Goal: Task Accomplishment & Management: Use online tool/utility

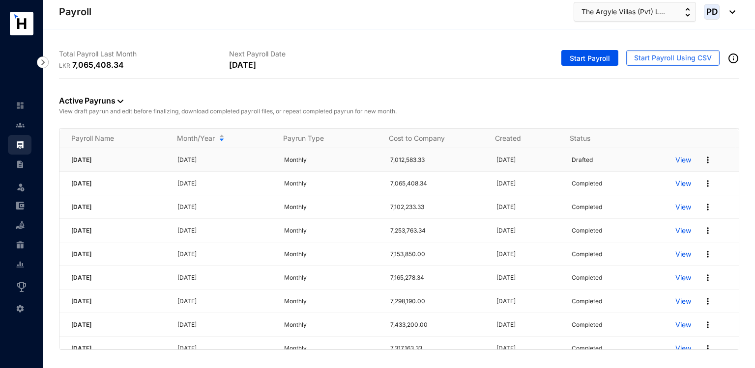
click at [680, 158] on p "View" at bounding box center [683, 160] width 16 height 10
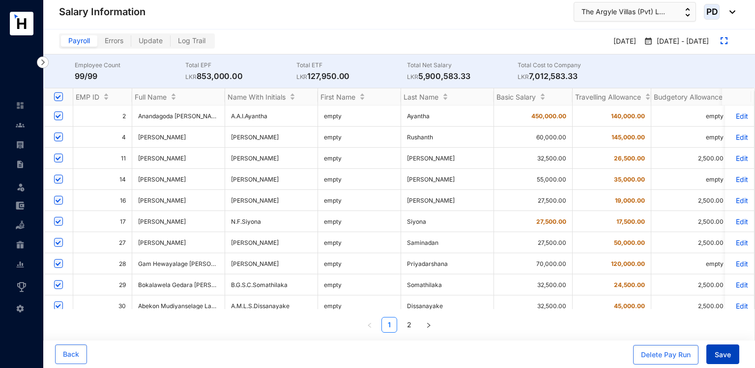
click at [720, 348] on button "Save" at bounding box center [722, 355] width 33 height 20
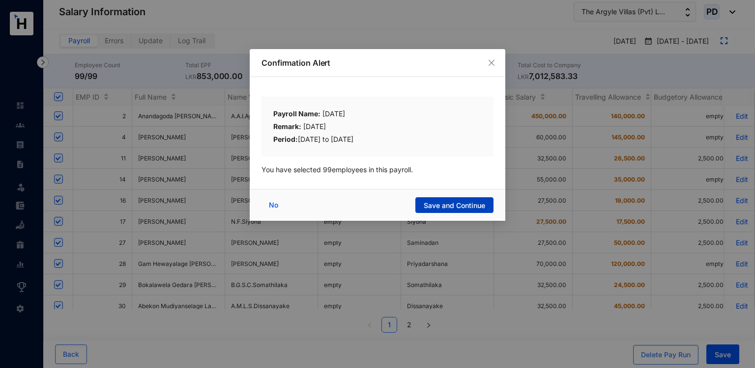
click at [467, 209] on span "Save and Continue" at bounding box center [453, 206] width 61 height 10
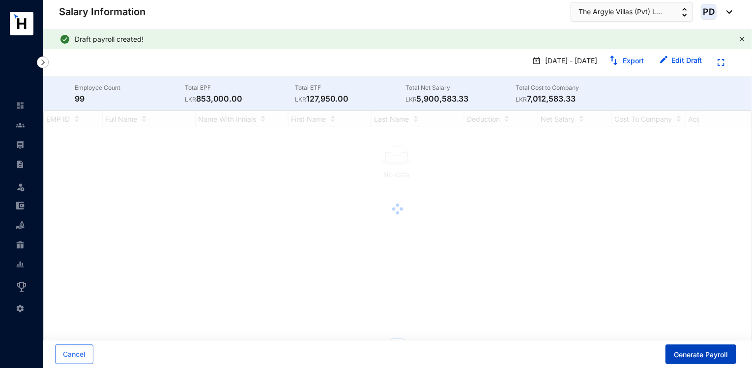
click at [694, 361] on button "Generate Payroll" at bounding box center [700, 355] width 71 height 20
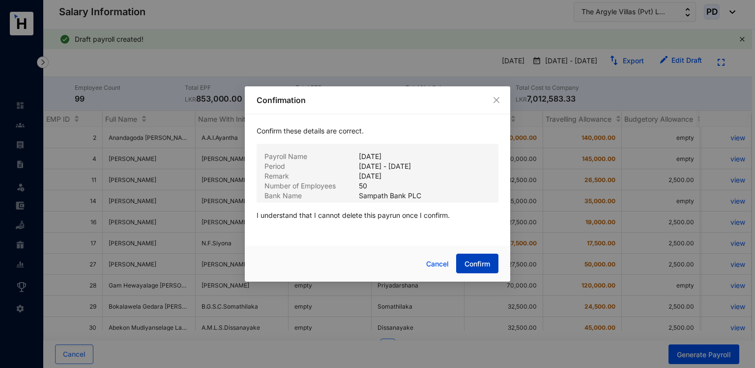
click at [475, 271] on button "Confirm" at bounding box center [477, 264] width 42 height 20
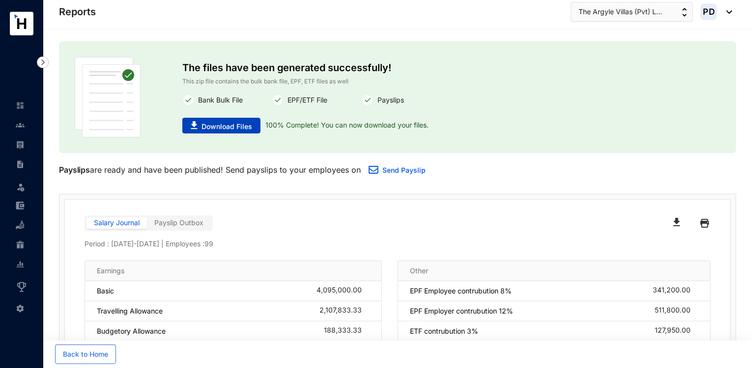
click at [254, 125] on button "Download Files" at bounding box center [221, 126] width 78 height 16
